Goal: Obtain resource: Download file/media

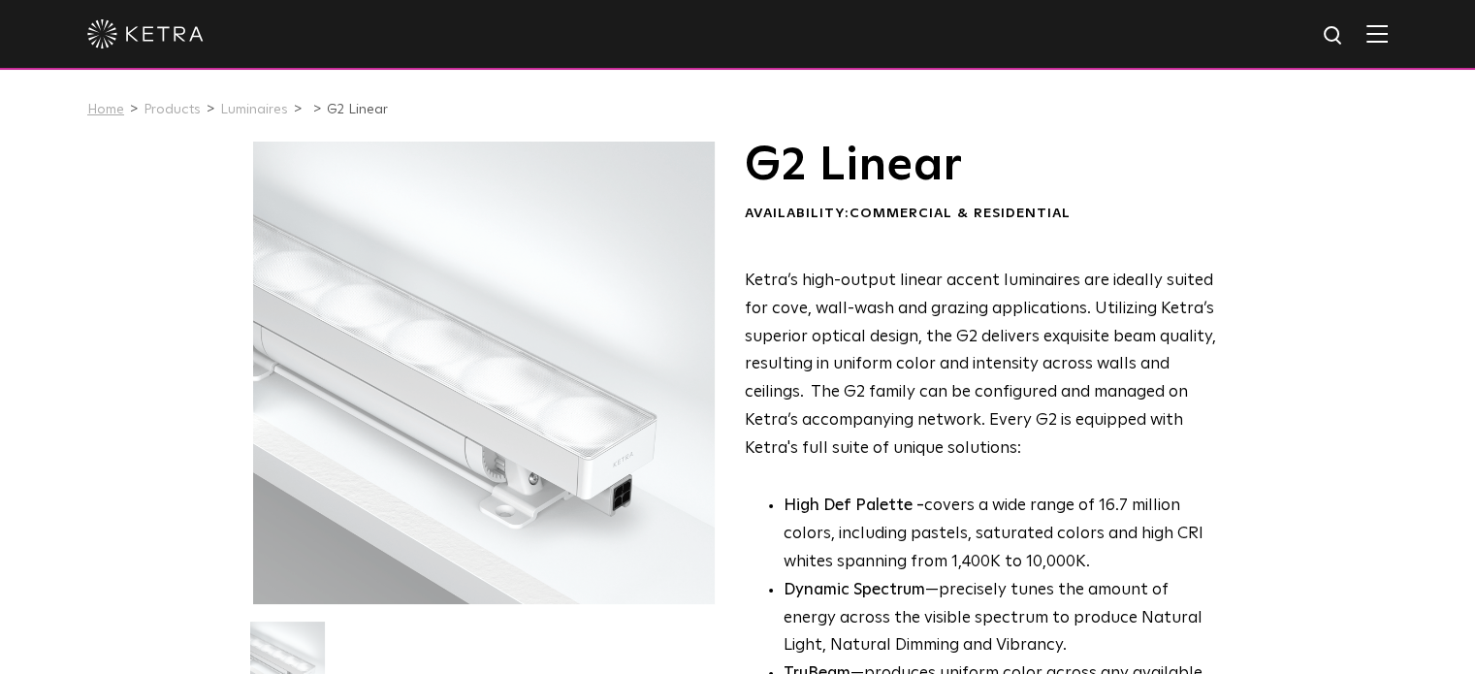
click at [108, 111] on link "Home" at bounding box center [105, 110] width 37 height 14
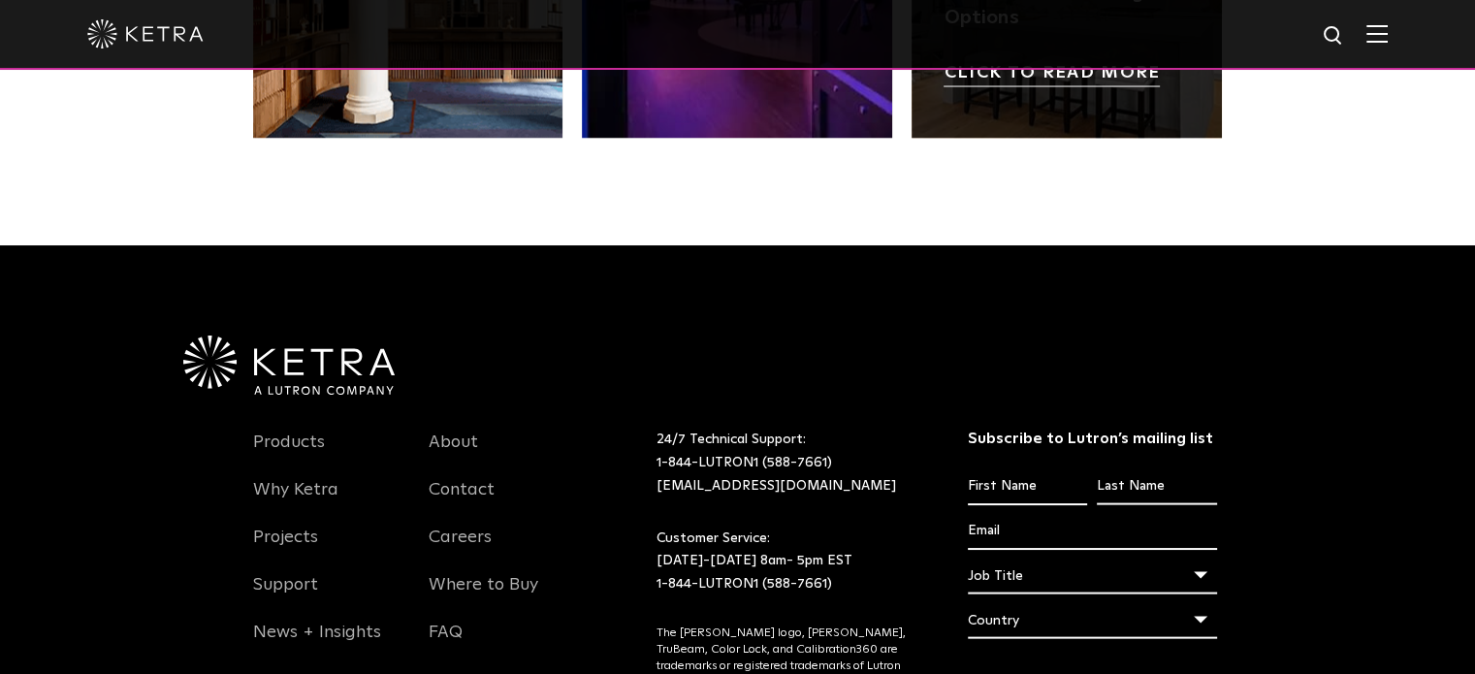
scroll to position [4077, 0]
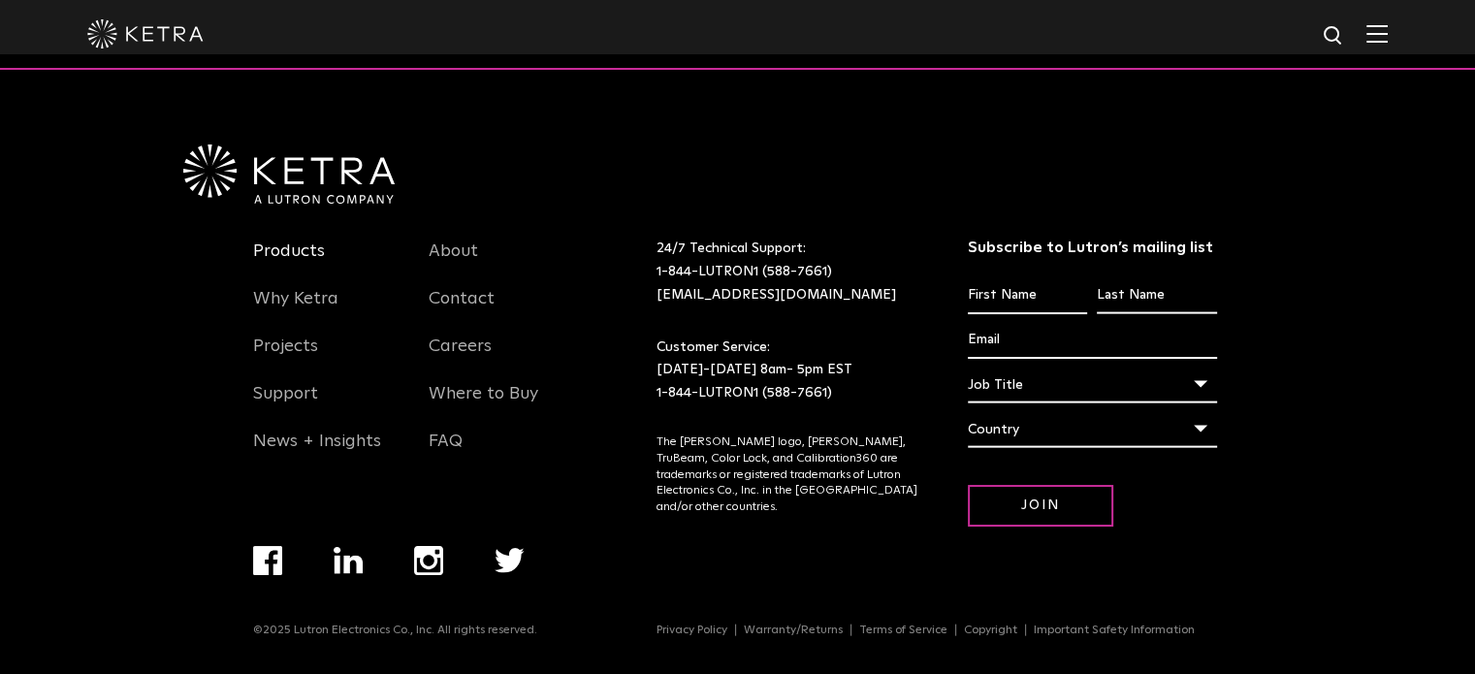
click at [313, 247] on link "Products" at bounding box center [289, 263] width 72 height 45
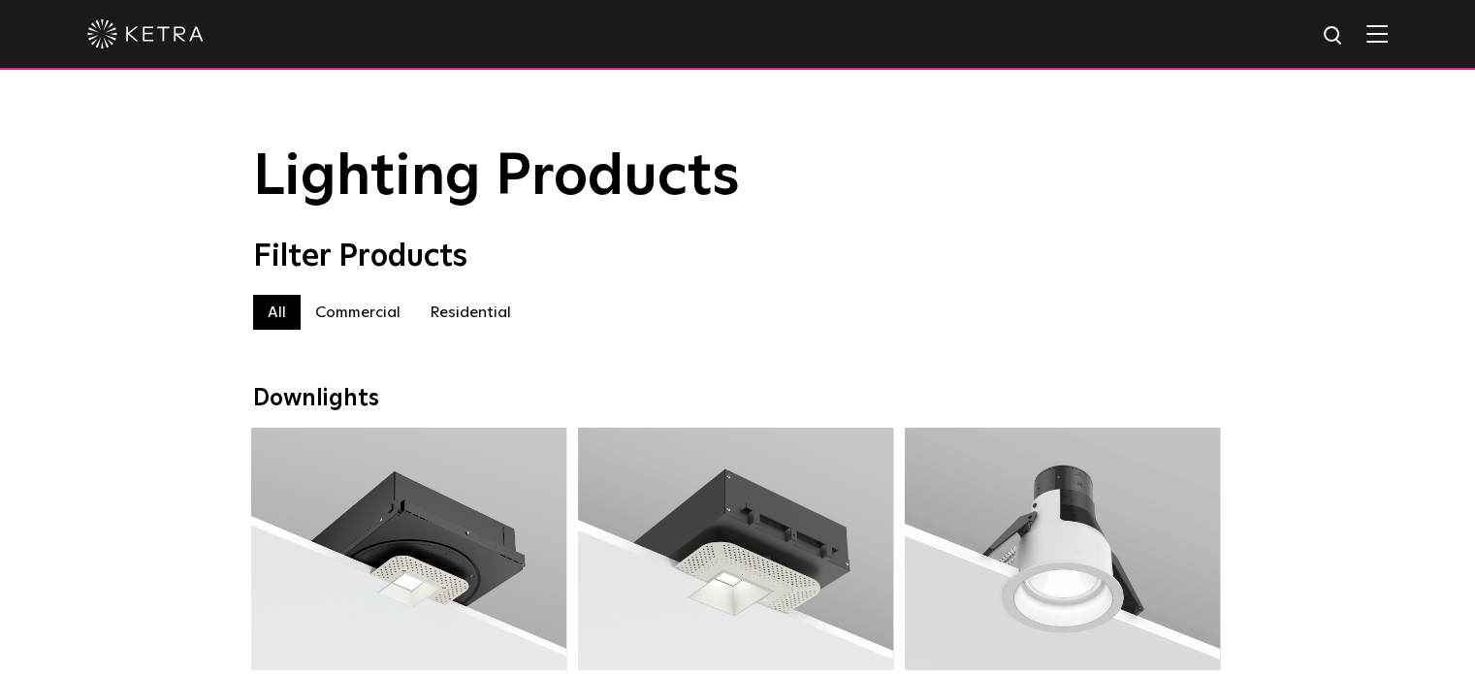
click at [477, 316] on label "Residential" at bounding box center [470, 312] width 111 height 35
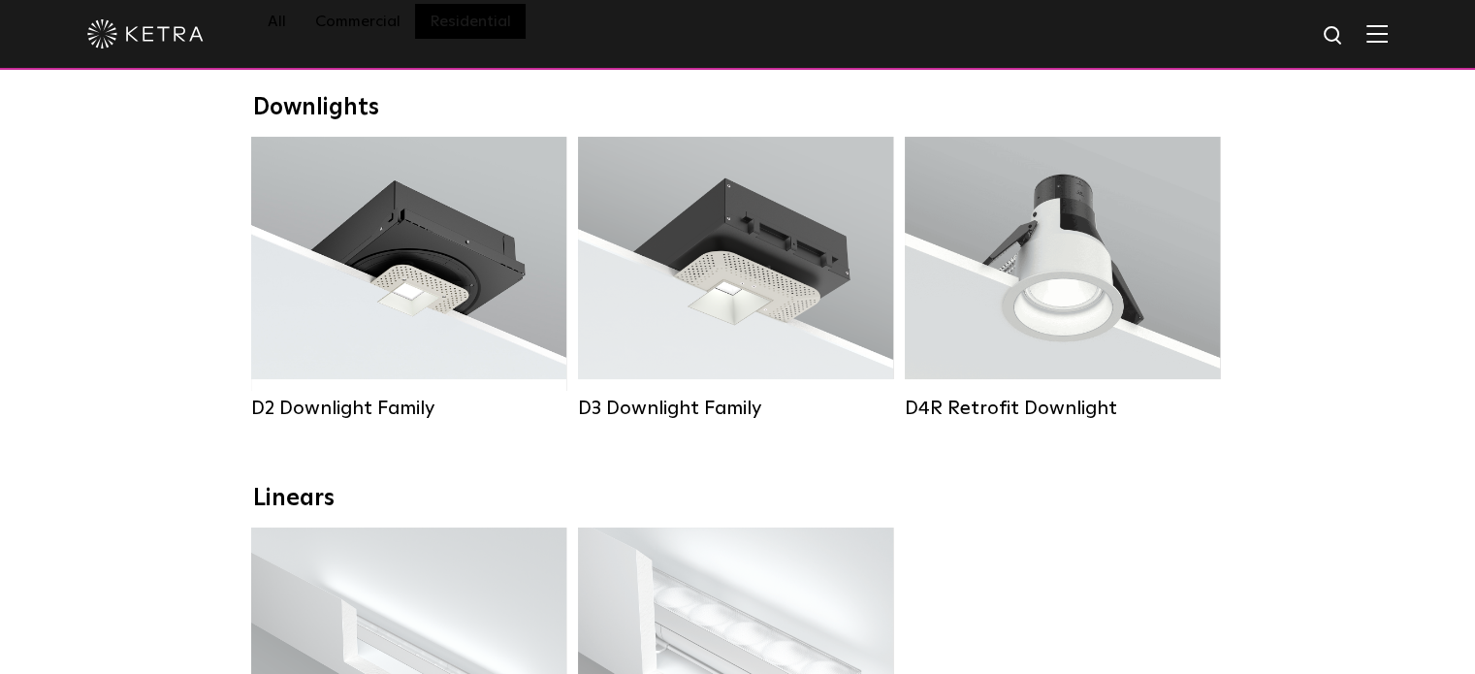
scroll to position [582, 0]
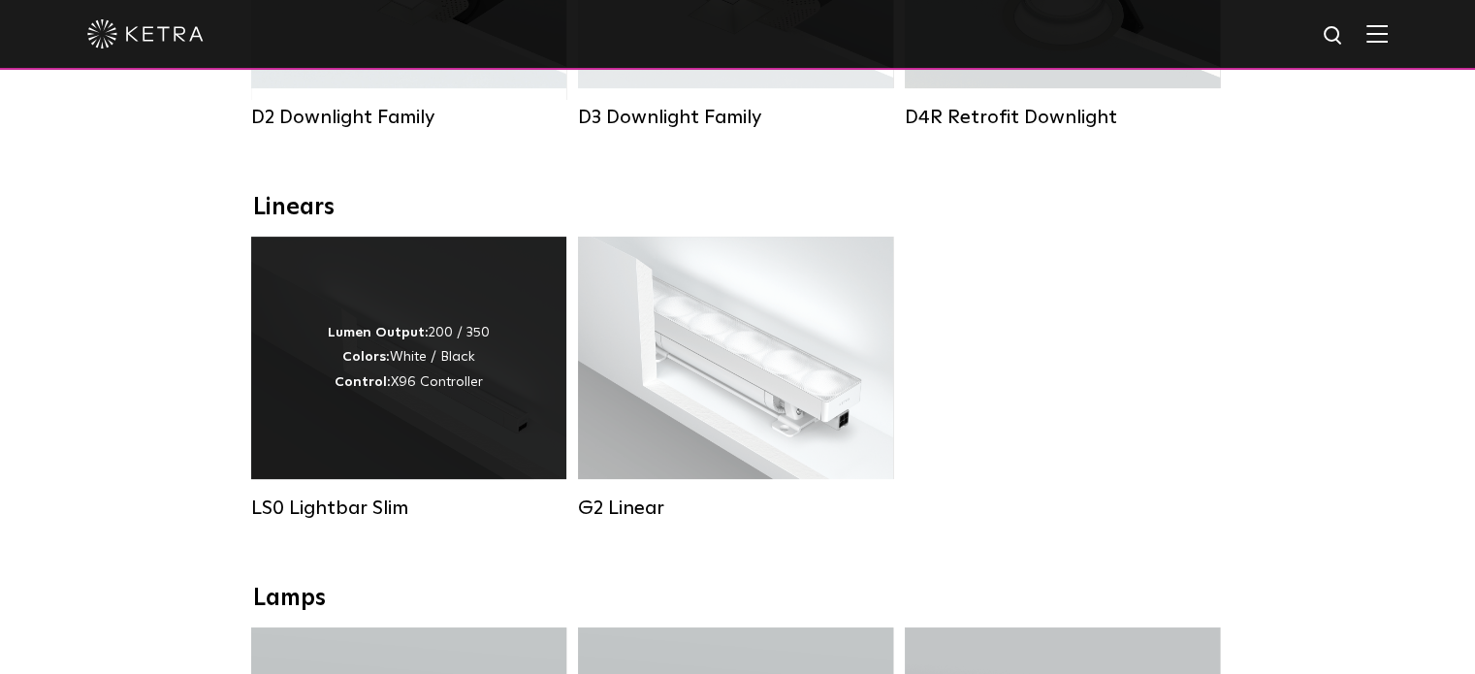
click at [482, 377] on div "Lumen Output: 200 / 350 Colors: White / Black Control: X96 Controller" at bounding box center [409, 358] width 162 height 74
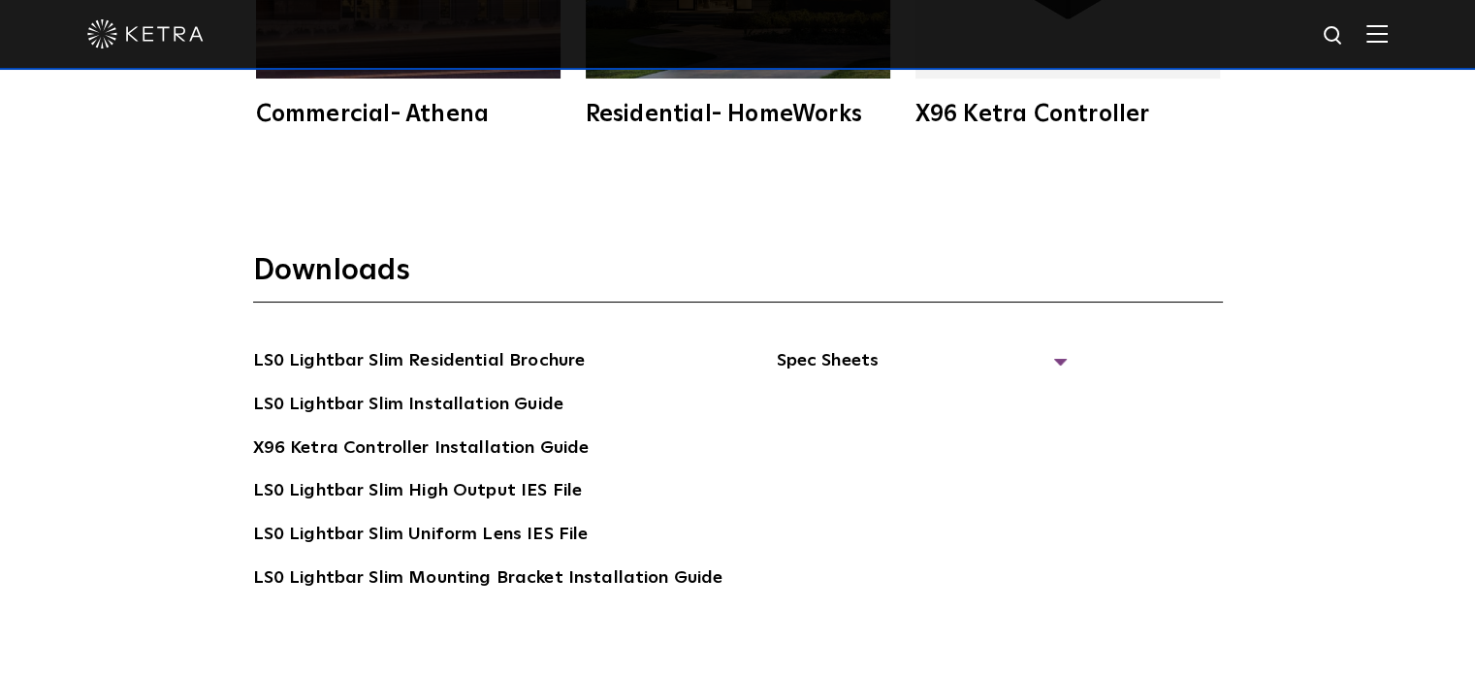
scroll to position [3395, 0]
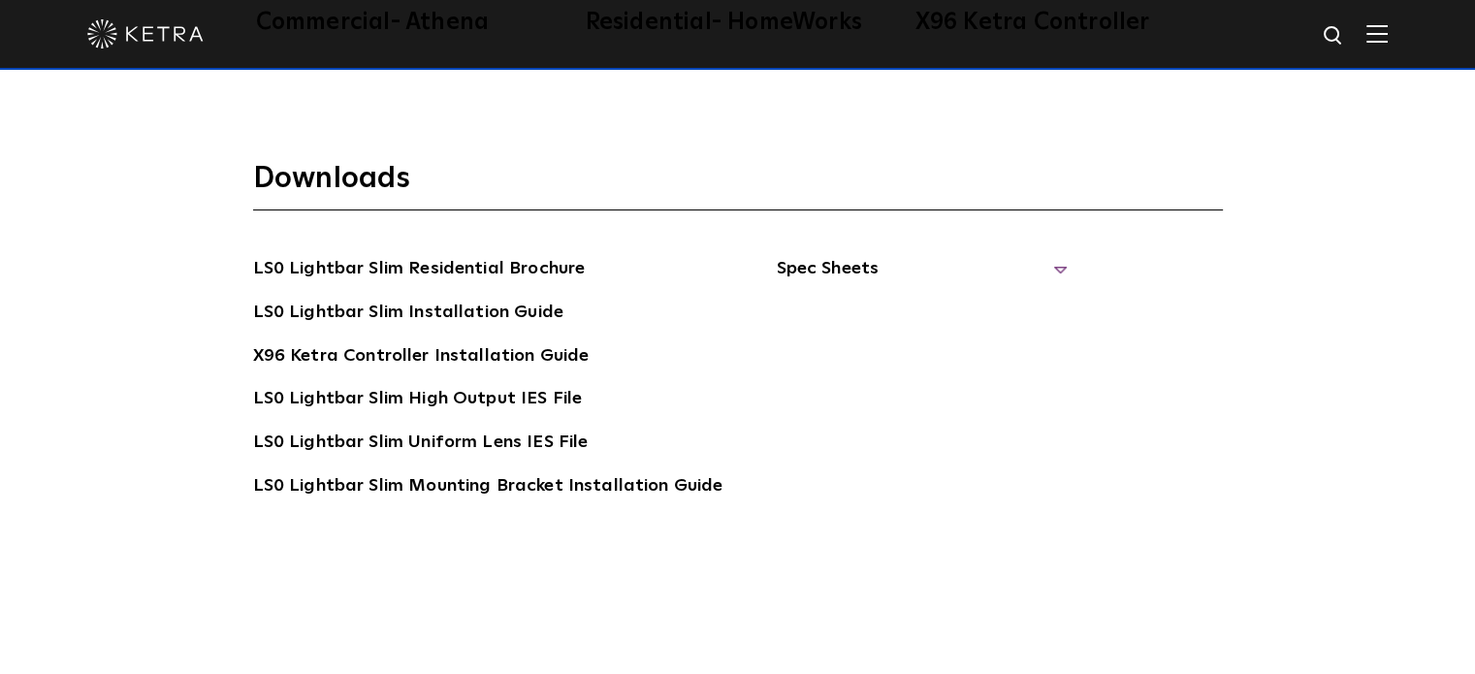
click at [1048, 267] on span "Spec Sheets" at bounding box center [921, 276] width 291 height 43
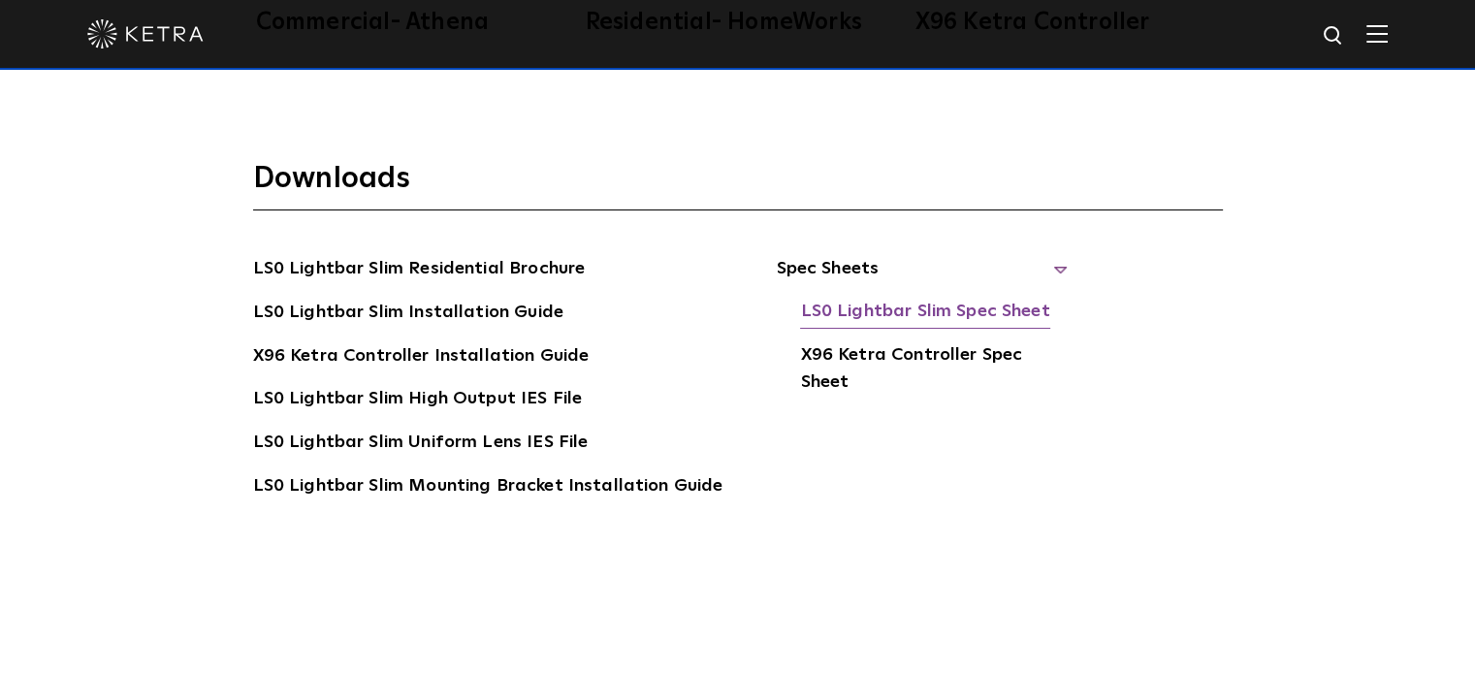
click at [931, 307] on link "LS0 Lightbar Slim Spec Sheet" at bounding box center [924, 313] width 249 height 31
